Goal: Transaction & Acquisition: Purchase product/service

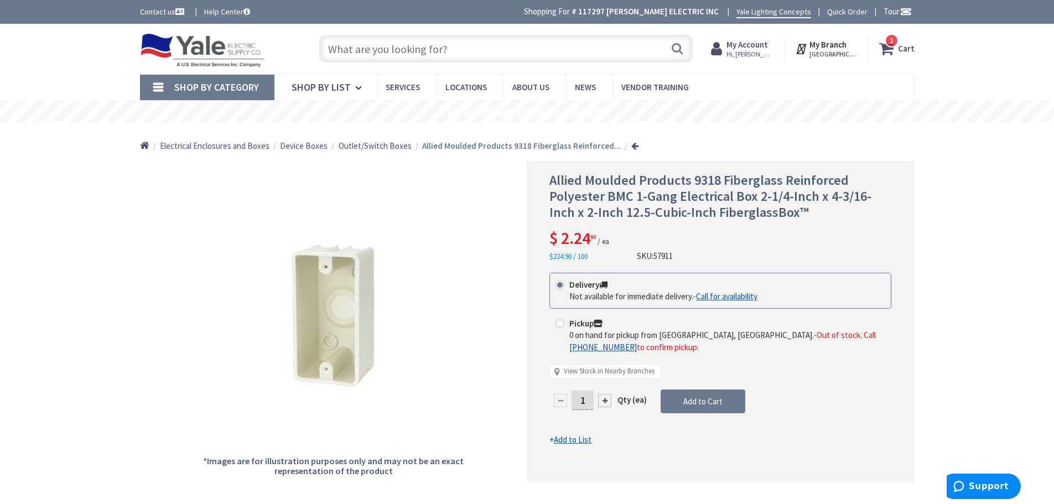
click at [902, 46] on strong "Cart" at bounding box center [906, 49] width 17 height 20
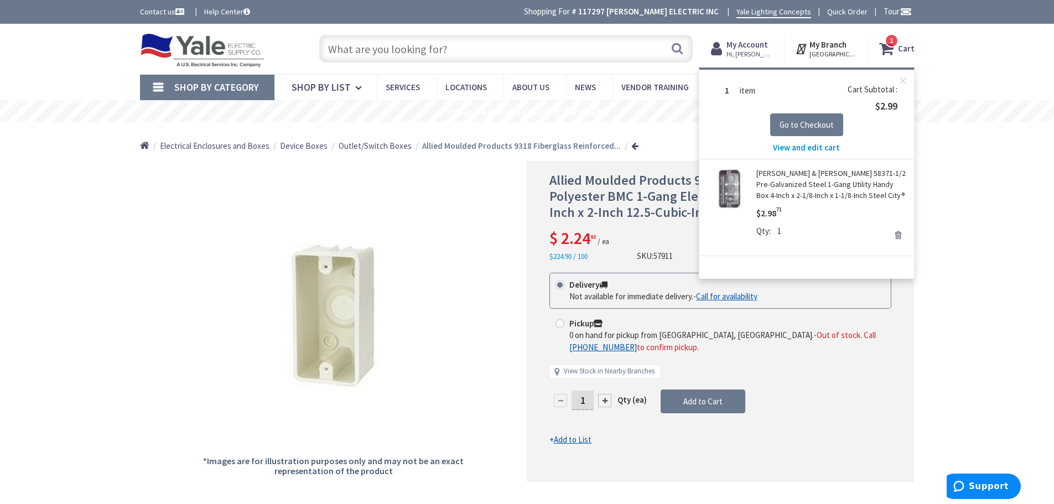
click at [811, 186] on link "[PERSON_NAME] & [PERSON_NAME] 58371-1/2 Pre-Galvanized Steel 1-Gang Utility Han…" at bounding box center [830, 184] width 149 height 33
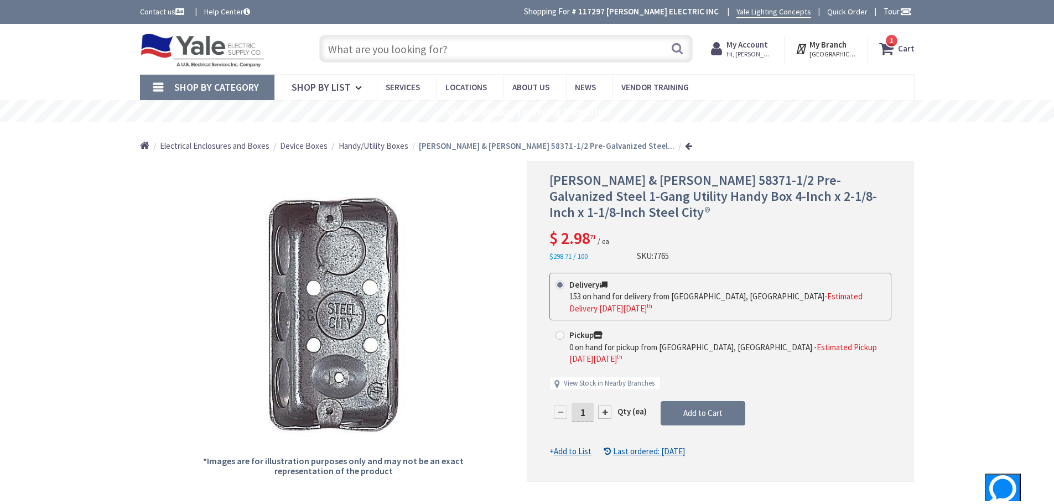
drag, startPoint x: 587, startPoint y: 385, endPoint x: 556, endPoint y: 382, distance: 30.6
click at [556, 401] on div "1" at bounding box center [582, 412] width 66 height 22
type input "20"
click at [693, 391] on form "This product is Discontinued Delivery 153 on hand for delivery from Cranbury, N…" at bounding box center [720, 365] width 342 height 185
click at [904, 47] on strong "Cart" at bounding box center [906, 49] width 17 height 20
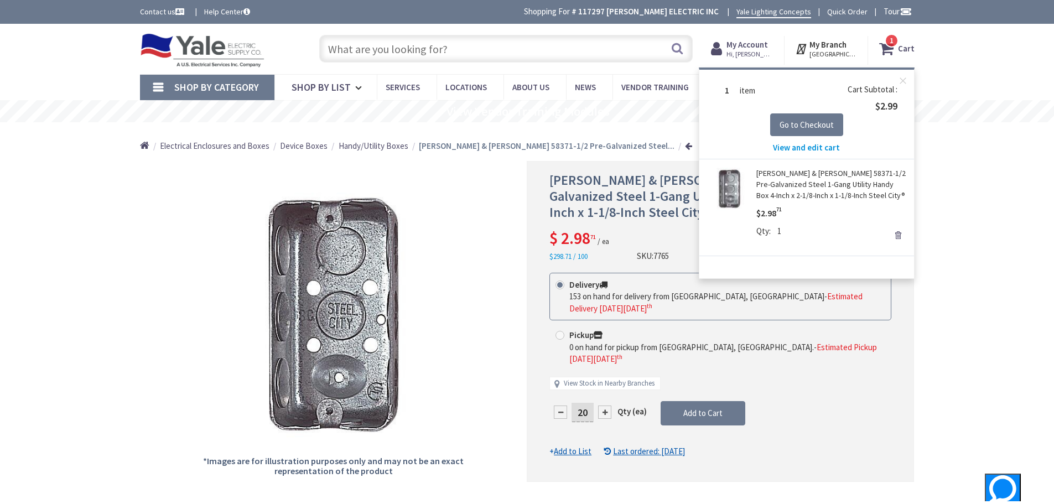
click at [904, 47] on strong "Cart" at bounding box center [906, 49] width 17 height 20
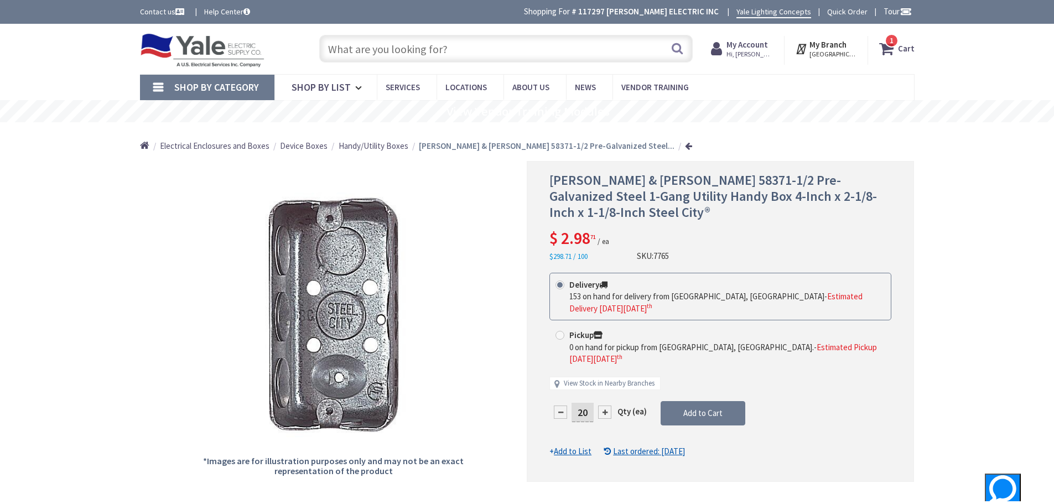
click at [904, 47] on strong "Cart" at bounding box center [906, 49] width 17 height 20
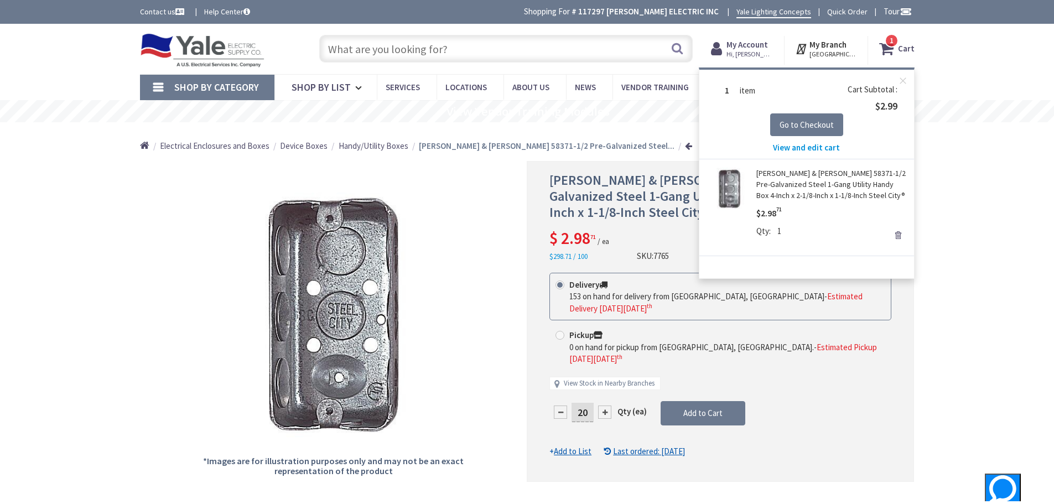
click at [796, 146] on span "View and edit cart" at bounding box center [806, 147] width 67 height 11
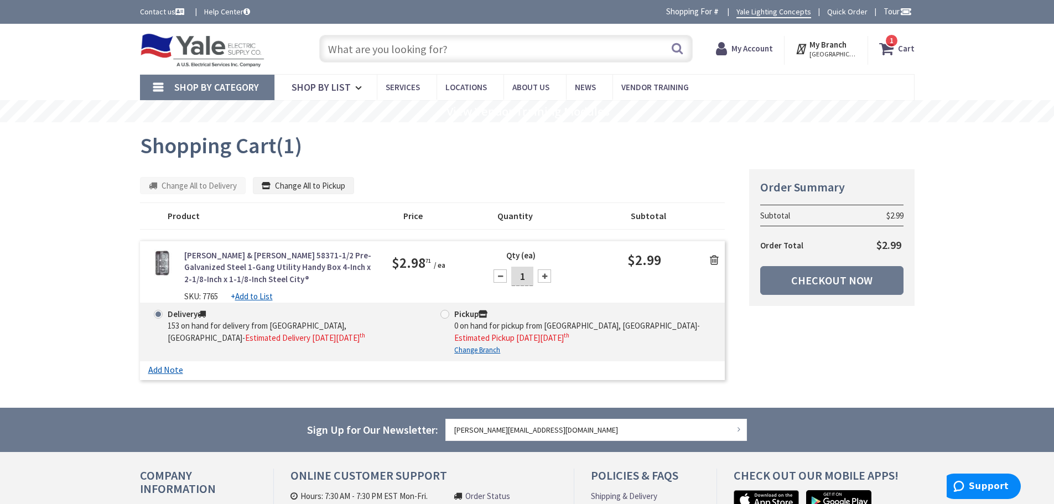
drag, startPoint x: 522, startPoint y: 277, endPoint x: 565, endPoint y: 281, distance: 42.7
click at [565, 281] on div "Qty (ea) 1" at bounding box center [554, 273] width 146 height 46
type input "20"
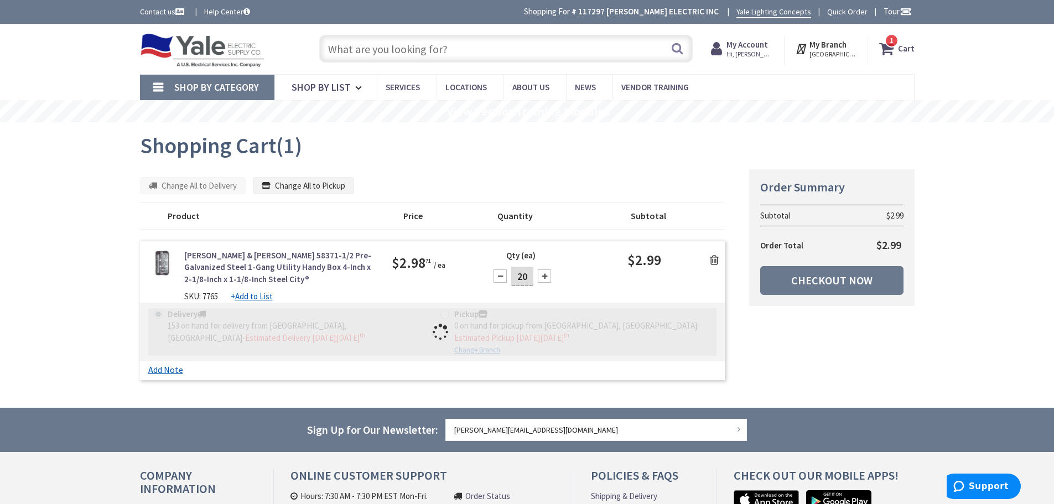
click at [376, 52] on input "text" at bounding box center [505, 49] width 373 height 28
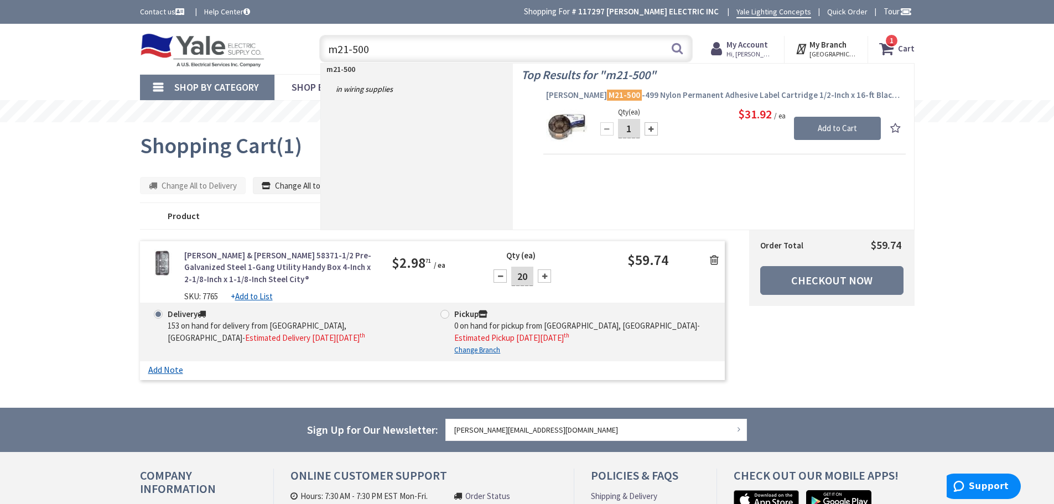
type input "m21-500"
click at [673, 95] on span "Brady M21-500 -499 Nylon Permanent Adhesive Label Cartridge 1/2-Inch x 16-ft Bl…" at bounding box center [724, 95] width 357 height 11
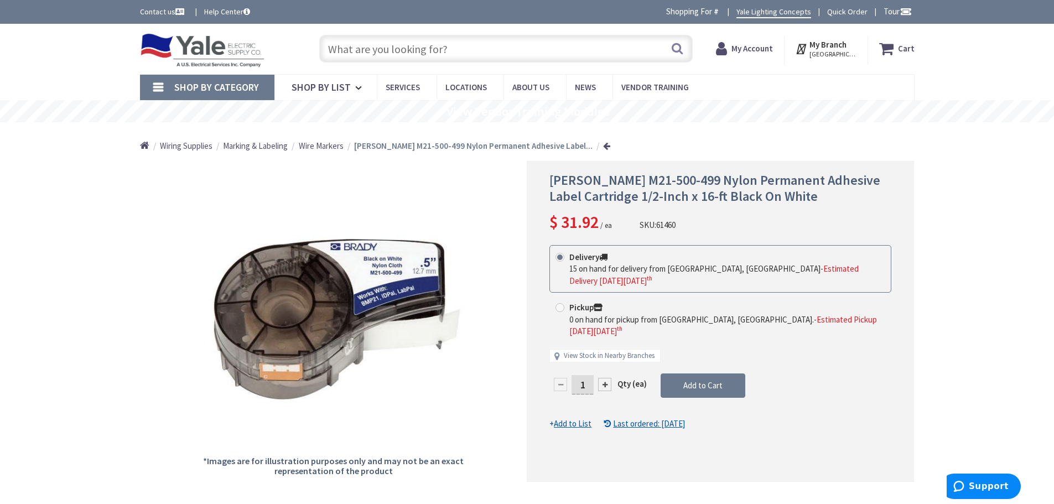
click at [604, 378] on div at bounding box center [604, 384] width 13 height 13
click at [604, 360] on div at bounding box center [720, 321] width 386 height 319
click at [606, 378] on div at bounding box center [604, 384] width 13 height 13
drag, startPoint x: 606, startPoint y: 361, endPoint x: 600, endPoint y: 362, distance: 6.2
click at [602, 378] on div at bounding box center [604, 384] width 13 height 13
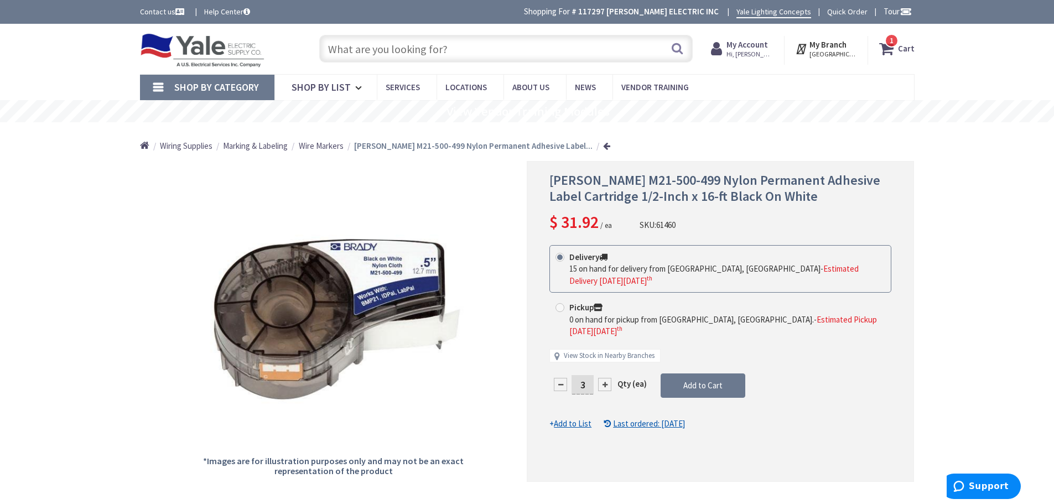
type input "4"
click at [704, 380] on span "Add to Cart" at bounding box center [702, 385] width 39 height 11
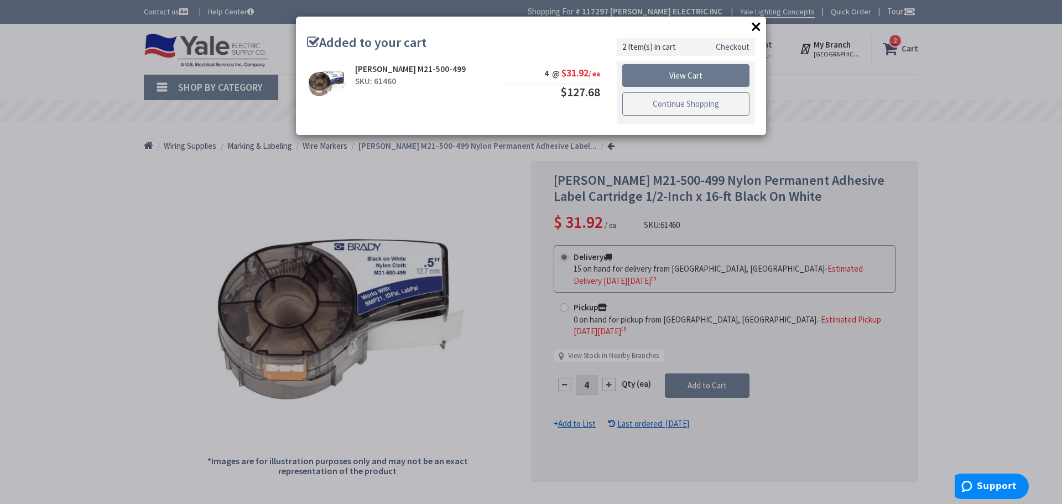
click at [686, 104] on link "Continue Shopping" at bounding box center [685, 103] width 127 height 23
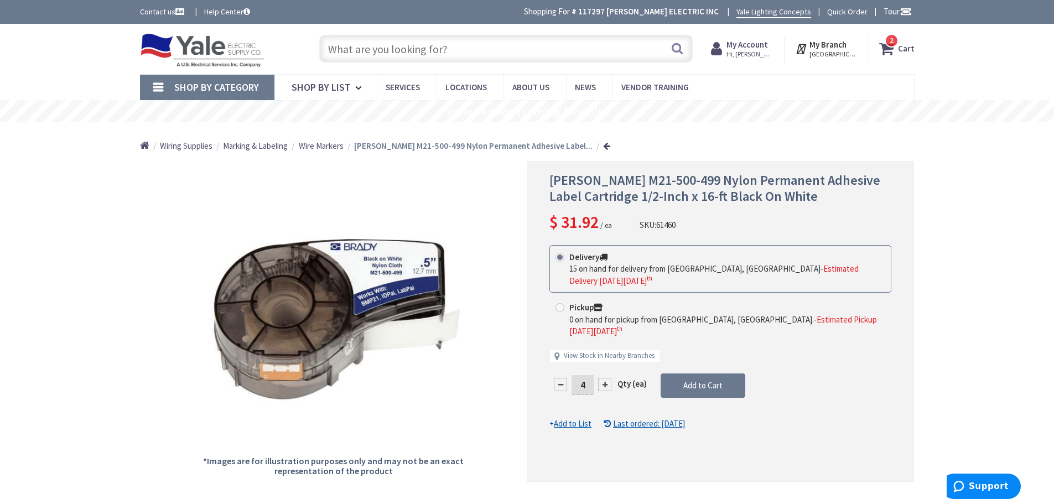
click at [475, 53] on input "text" at bounding box center [505, 49] width 373 height 28
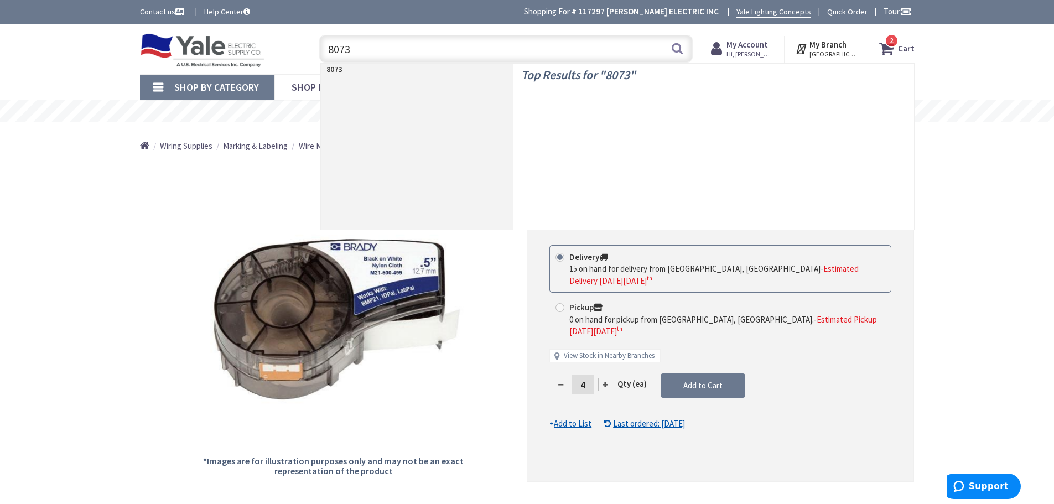
type input "80735"
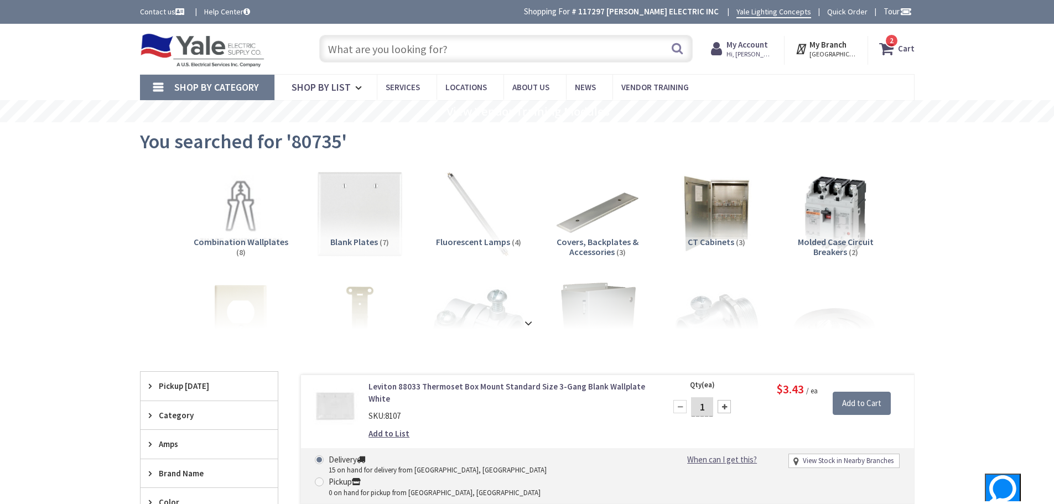
click at [392, 48] on input "text" at bounding box center [505, 49] width 373 height 28
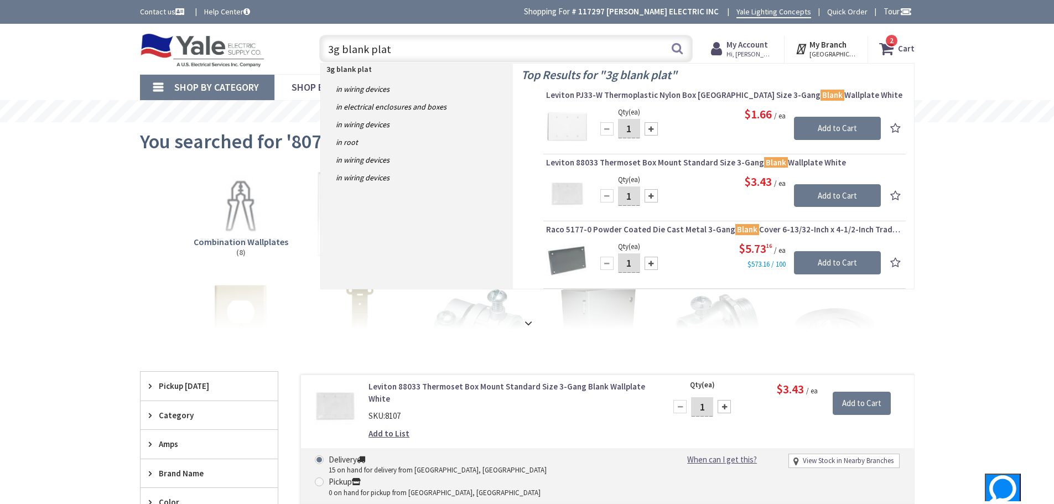
type input "3g blank plate"
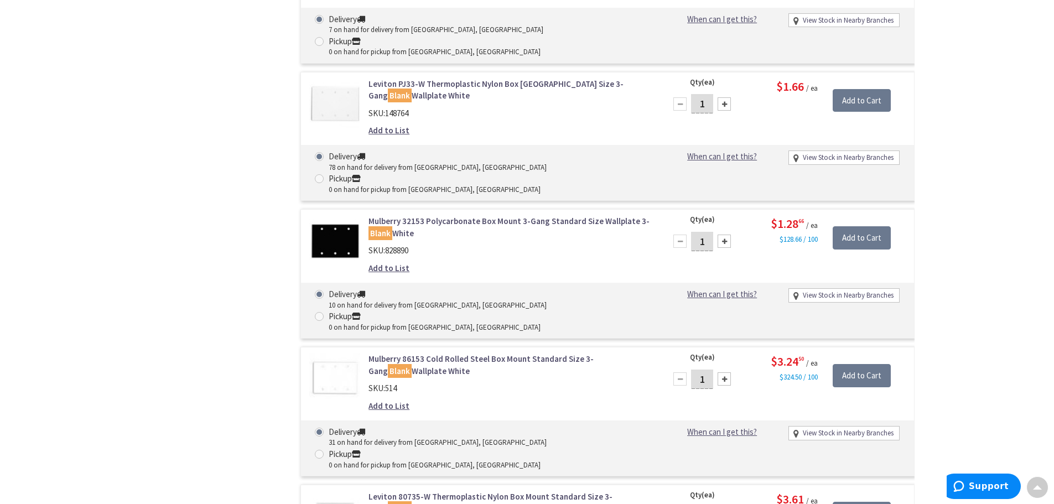
scroll to position [553, 0]
